Goal: Navigation & Orientation: Find specific page/section

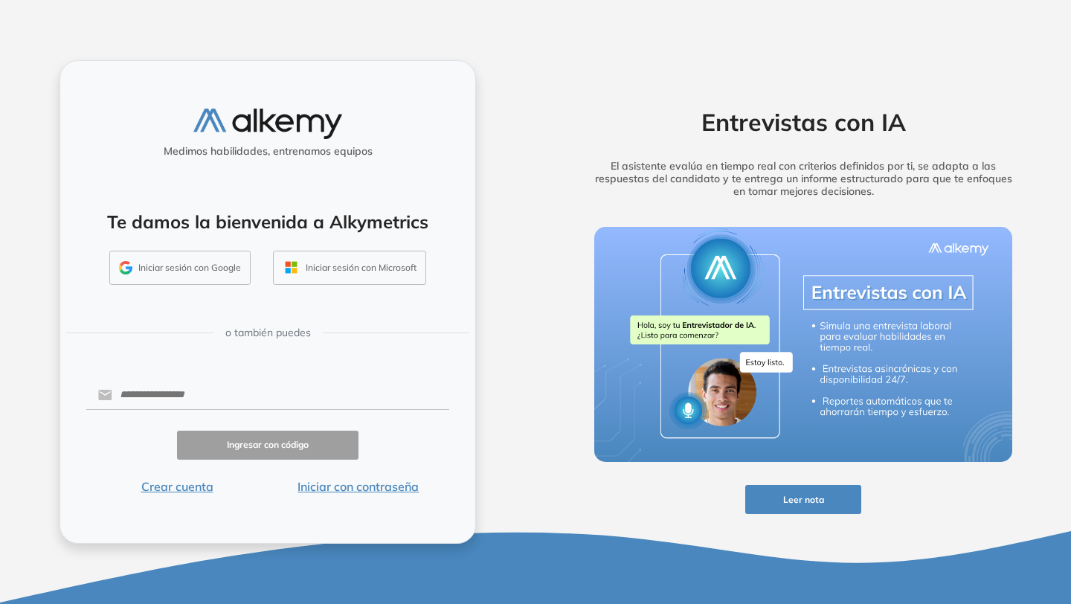
click at [219, 269] on button "Iniciar sesión con Google" at bounding box center [179, 268] width 141 height 34
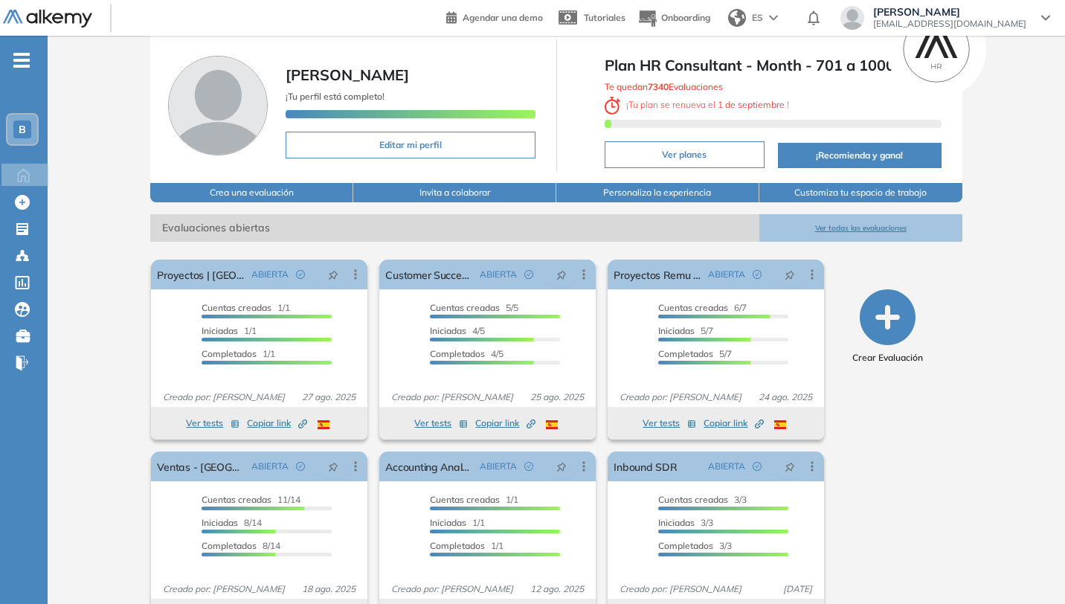
scroll to position [92, 0]
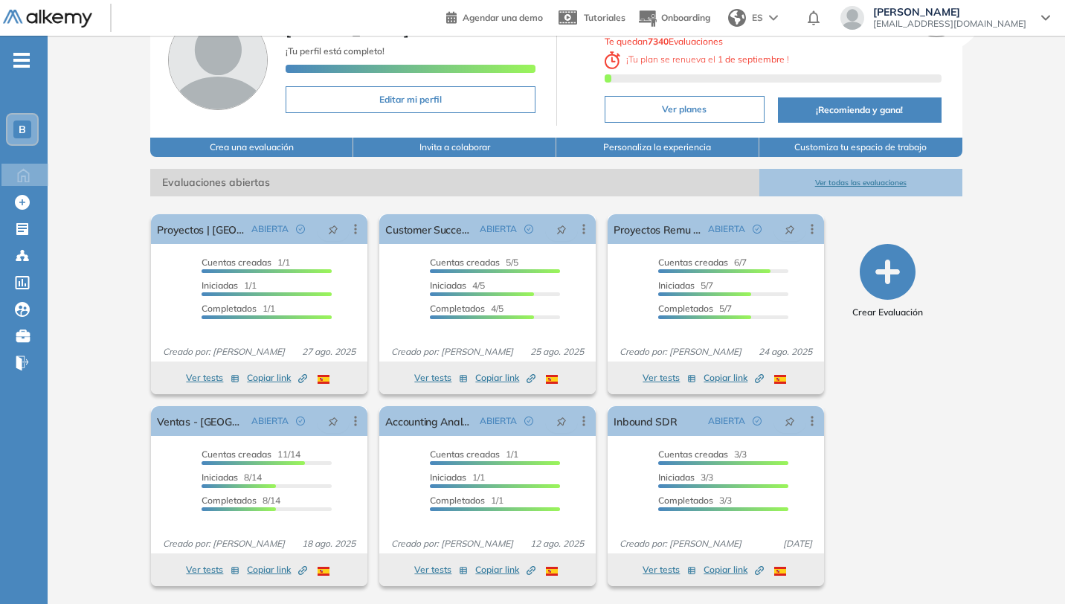
click at [856, 179] on button "Ver todas las evaluaciones" at bounding box center [860, 183] width 203 height 28
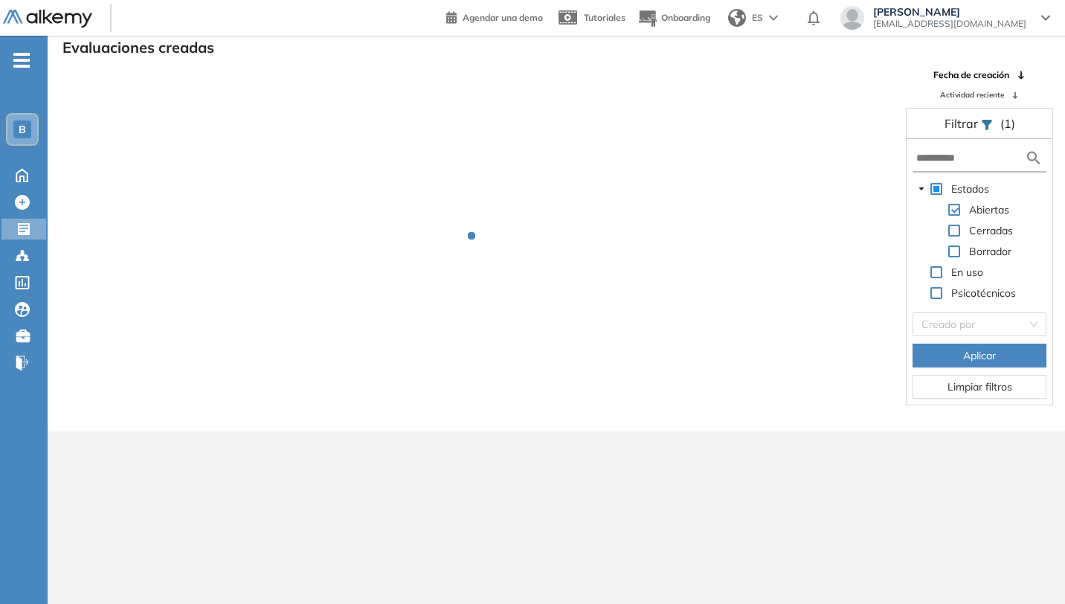
scroll to position [36, 0]
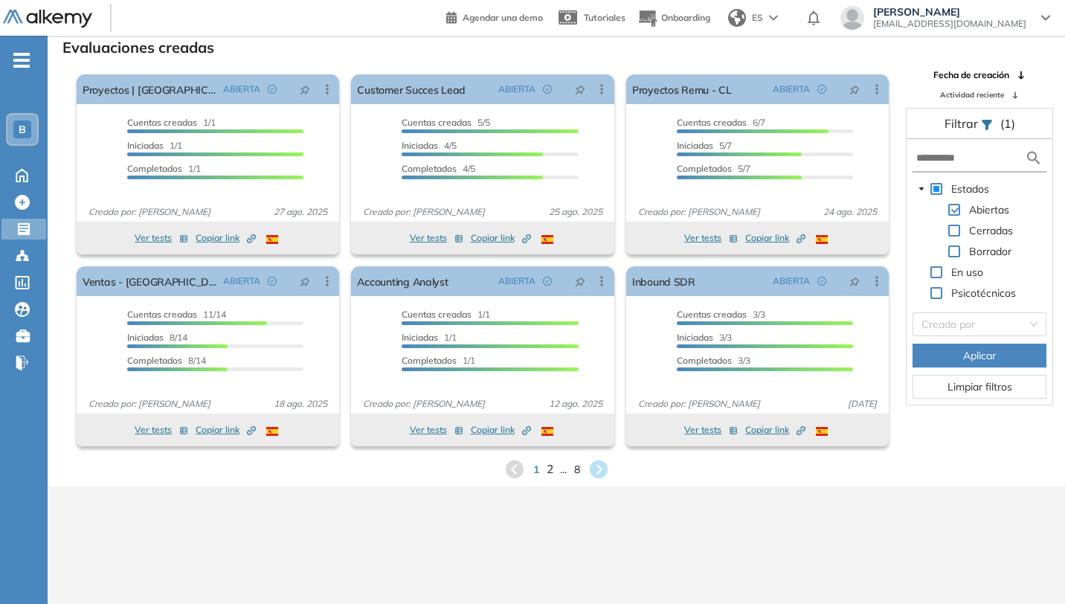
click at [549, 472] on span "2" at bounding box center [549, 468] width 7 height 17
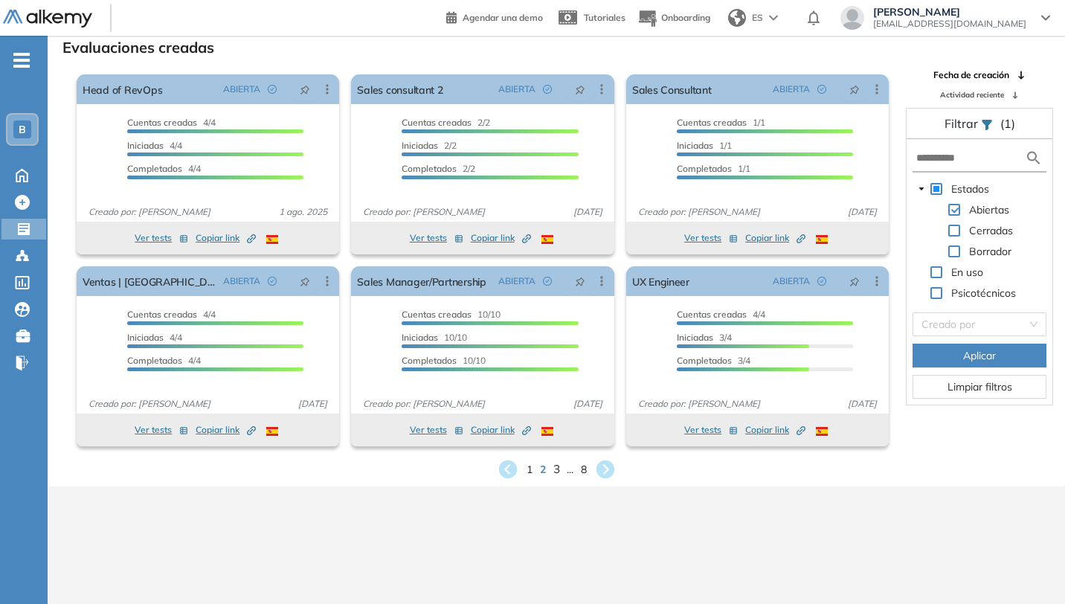
click at [557, 467] on span "3" at bounding box center [555, 468] width 7 height 17
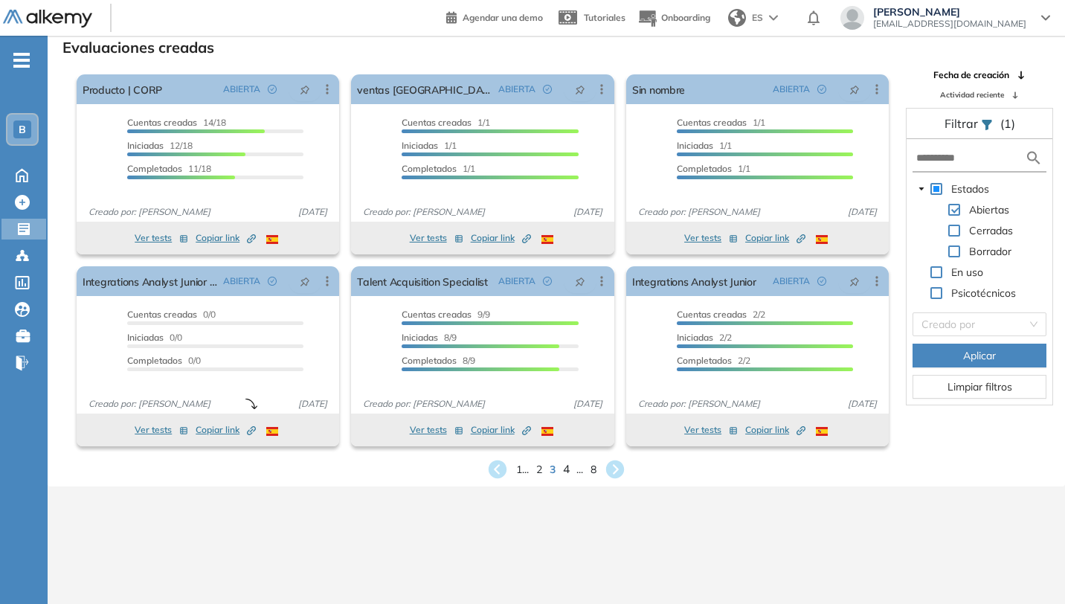
click at [564, 471] on span "4" at bounding box center [566, 468] width 7 height 17
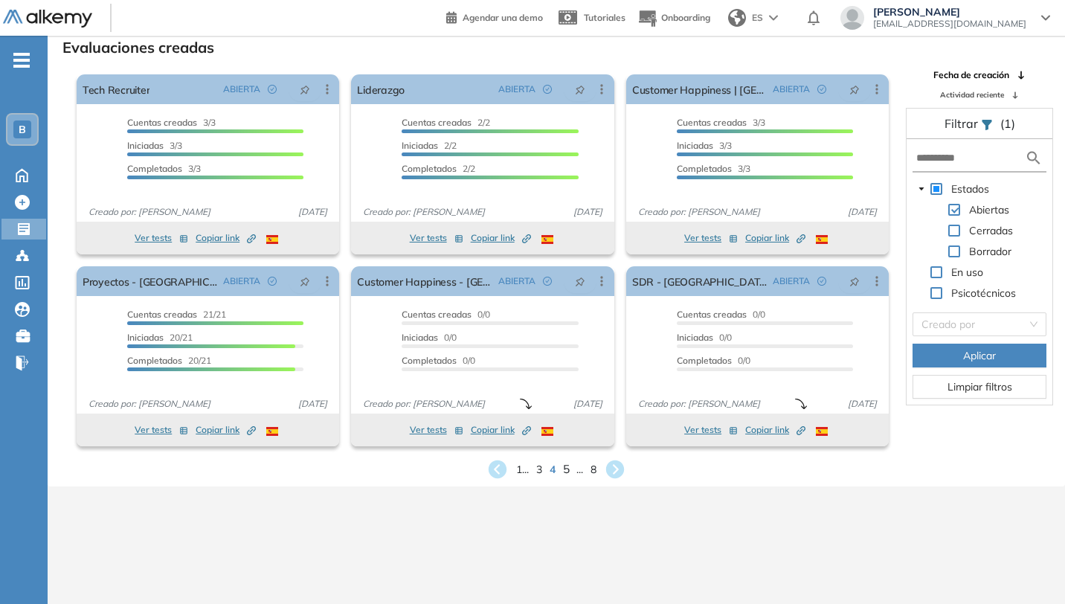
click at [566, 469] on span "5" at bounding box center [566, 468] width 7 height 17
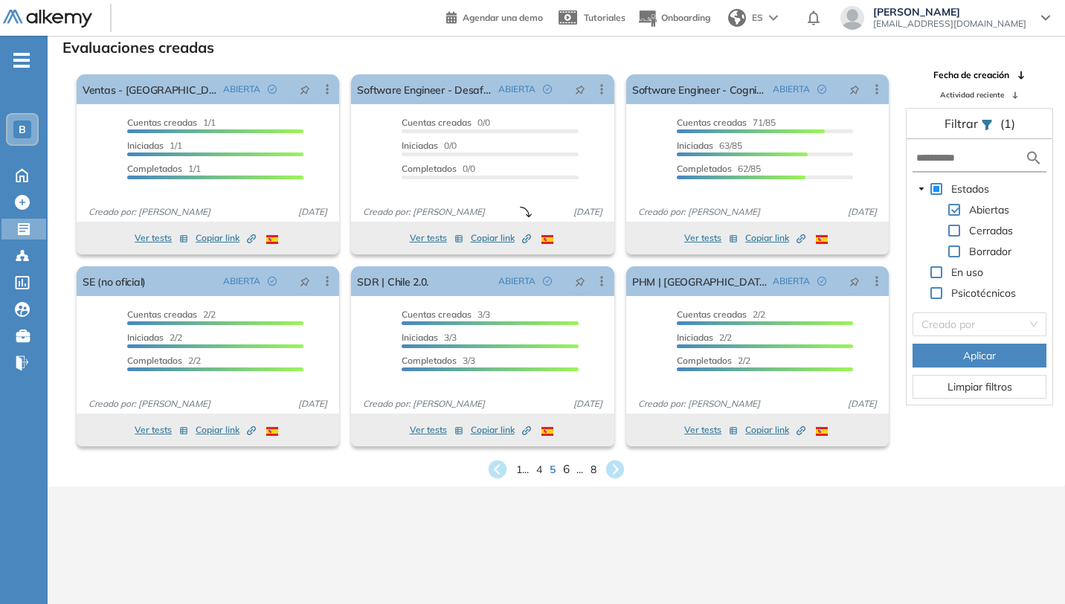
click at [565, 468] on span "6" at bounding box center [566, 468] width 7 height 17
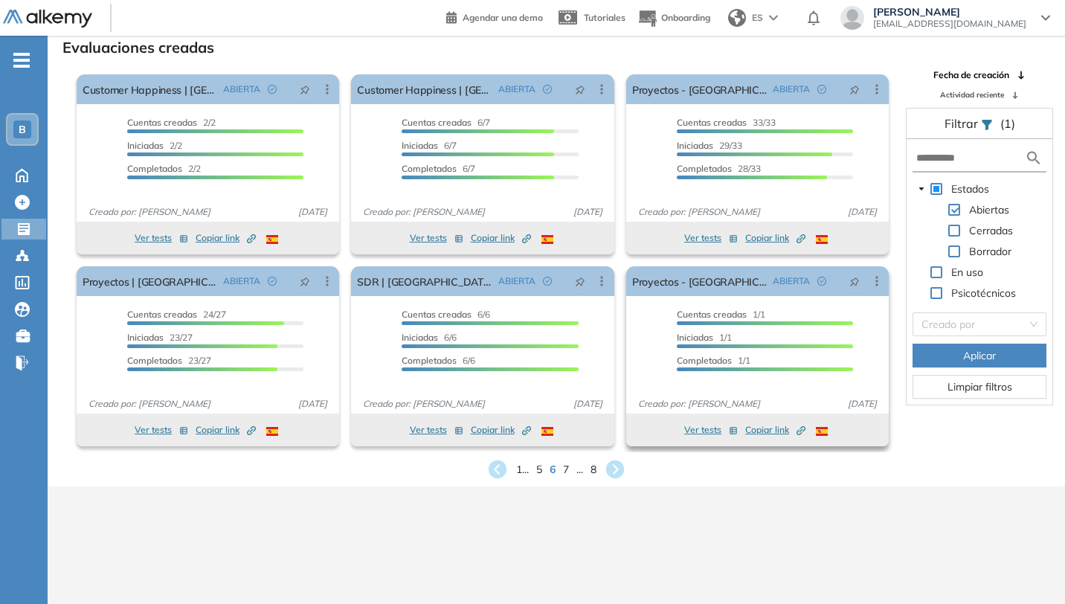
click at [767, 429] on span "Copiar link Created by potrace 1.16, written by Peter Selinger 2001-2019" at bounding box center [775, 429] width 60 height 13
